Goal: Task Accomplishment & Management: Use online tool/utility

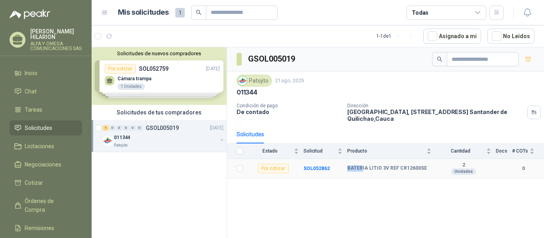
drag, startPoint x: 348, startPoint y: 169, endPoint x: 362, endPoint y: 168, distance: 14.0
click at [362, 168] on b "BATERIA LITIO 3V REF CR12600SE" at bounding box center [387, 169] width 80 height 6
click at [356, 169] on b "BATERIA LITIO 3V REF CR12600SE" at bounding box center [387, 169] width 80 height 6
click at [115, 129] on div "0" at bounding box center [112, 128] width 6 height 6
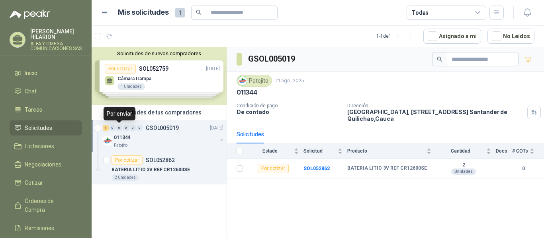
click at [123, 128] on div "1 0 0 0 0 0" at bounding box center [123, 128] width 40 height 6
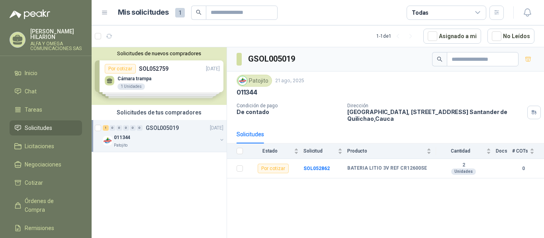
drag, startPoint x: 129, startPoint y: 128, endPoint x: 123, endPoint y: 129, distance: 6.5
click at [128, 128] on div "1 0 0 0 0 0" at bounding box center [123, 128] width 40 height 6
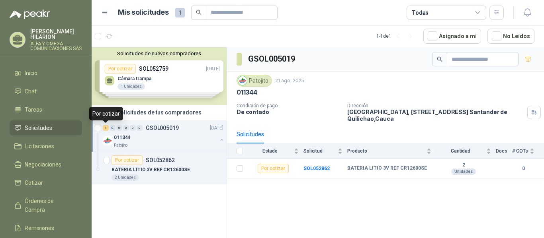
click at [106, 128] on div "1" at bounding box center [106, 128] width 6 height 6
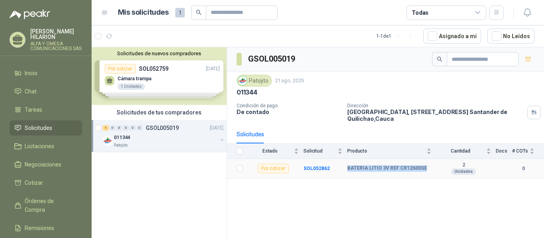
drag, startPoint x: 345, startPoint y: 170, endPoint x: 423, endPoint y: 168, distance: 77.6
click at [423, 168] on tr "Por cotizar SOL052862 BATERIA LITIO 3V REF CR12600SE 2 Unidades 0" at bounding box center [385, 169] width 317 height 20
copy tr "BATERIA LITIO 3V REF CR12600SE"
click at [36, 133] on link "Solicitudes" at bounding box center [46, 128] width 72 height 15
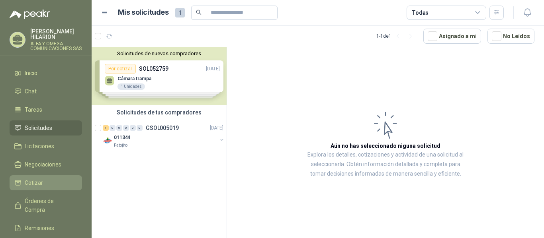
click at [38, 184] on span "Cotizar" at bounding box center [34, 183] width 18 height 9
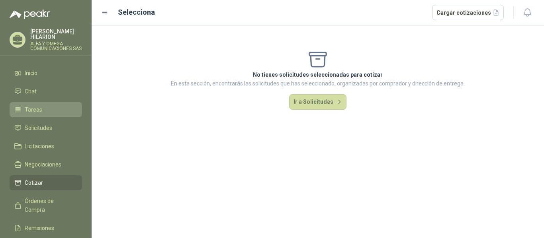
click at [33, 109] on span "Tareas" at bounding box center [34, 109] width 18 height 9
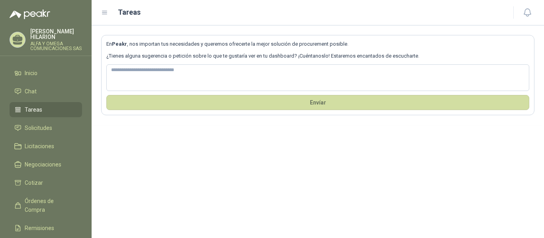
drag, startPoint x: 512, startPoint y: 0, endPoint x: 379, endPoint y: 15, distance: 134.1
click at [379, 15] on div "Tareas" at bounding box center [302, 12] width 402 height 11
